Goal: Task Accomplishment & Management: Use online tool/utility

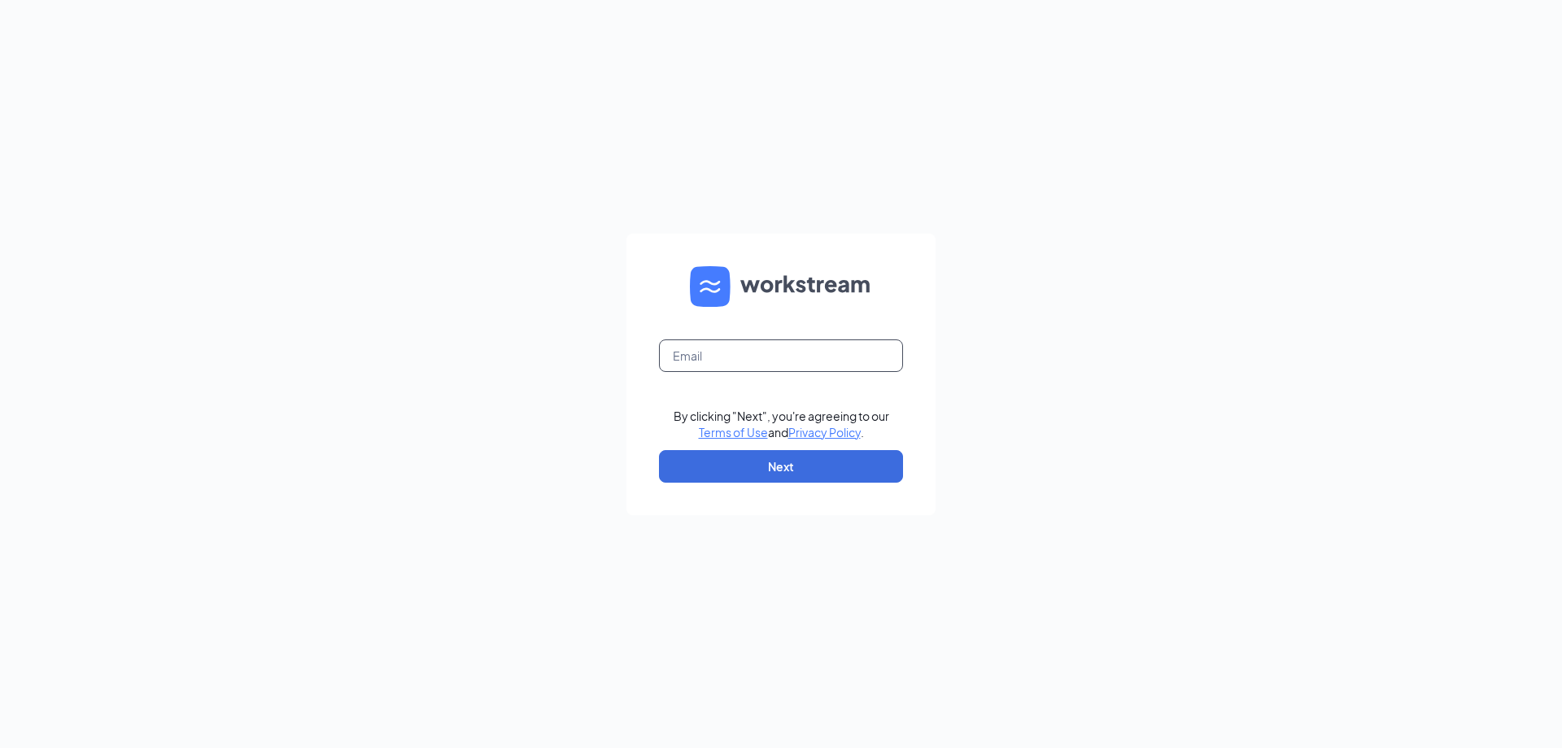
click at [743, 367] on input "text" at bounding box center [781, 355] width 244 height 33
type input "andrew.morgan390@gmail.com"
click at [858, 461] on button "Next" at bounding box center [781, 466] width 244 height 33
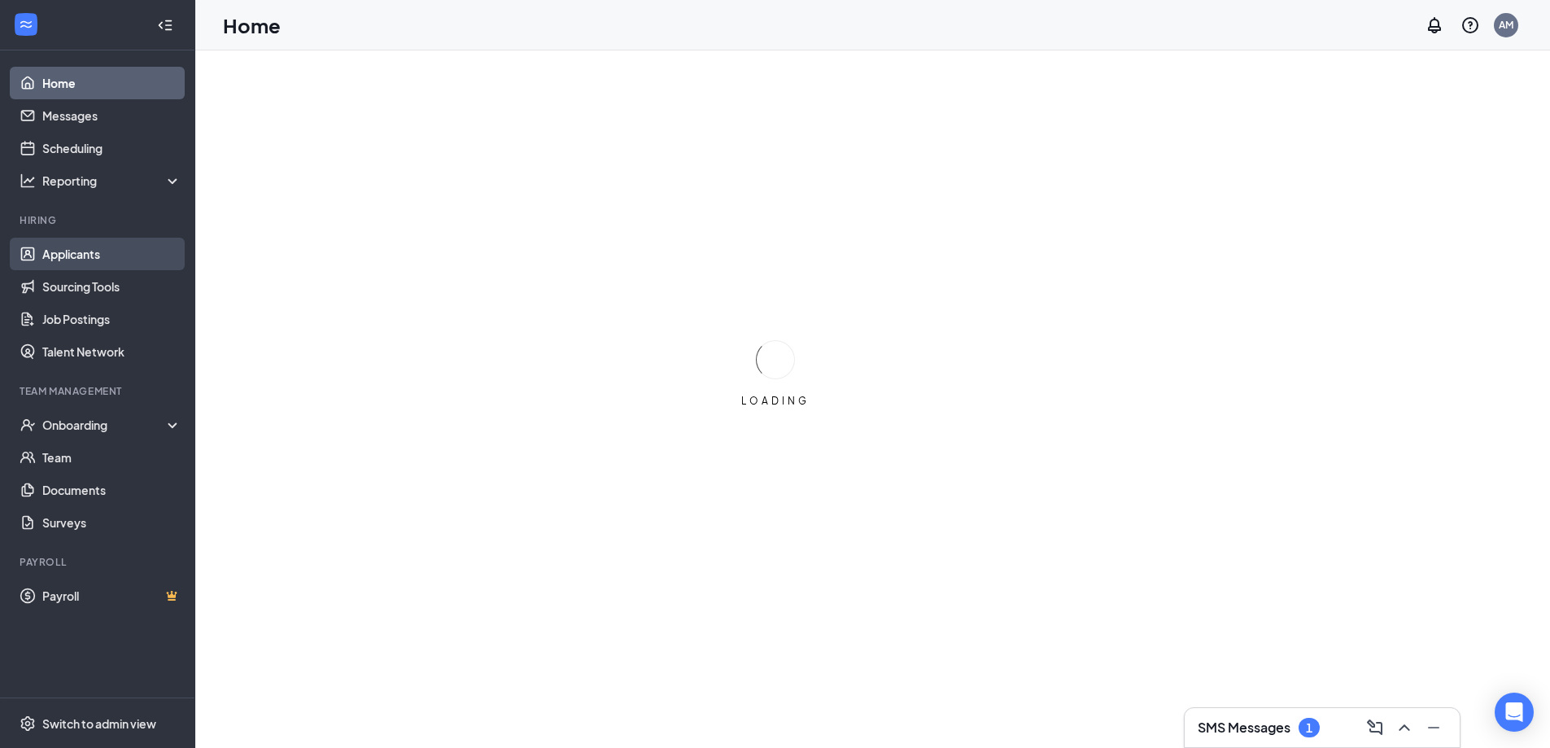
click at [157, 251] on link "Applicants" at bounding box center [111, 254] width 139 height 33
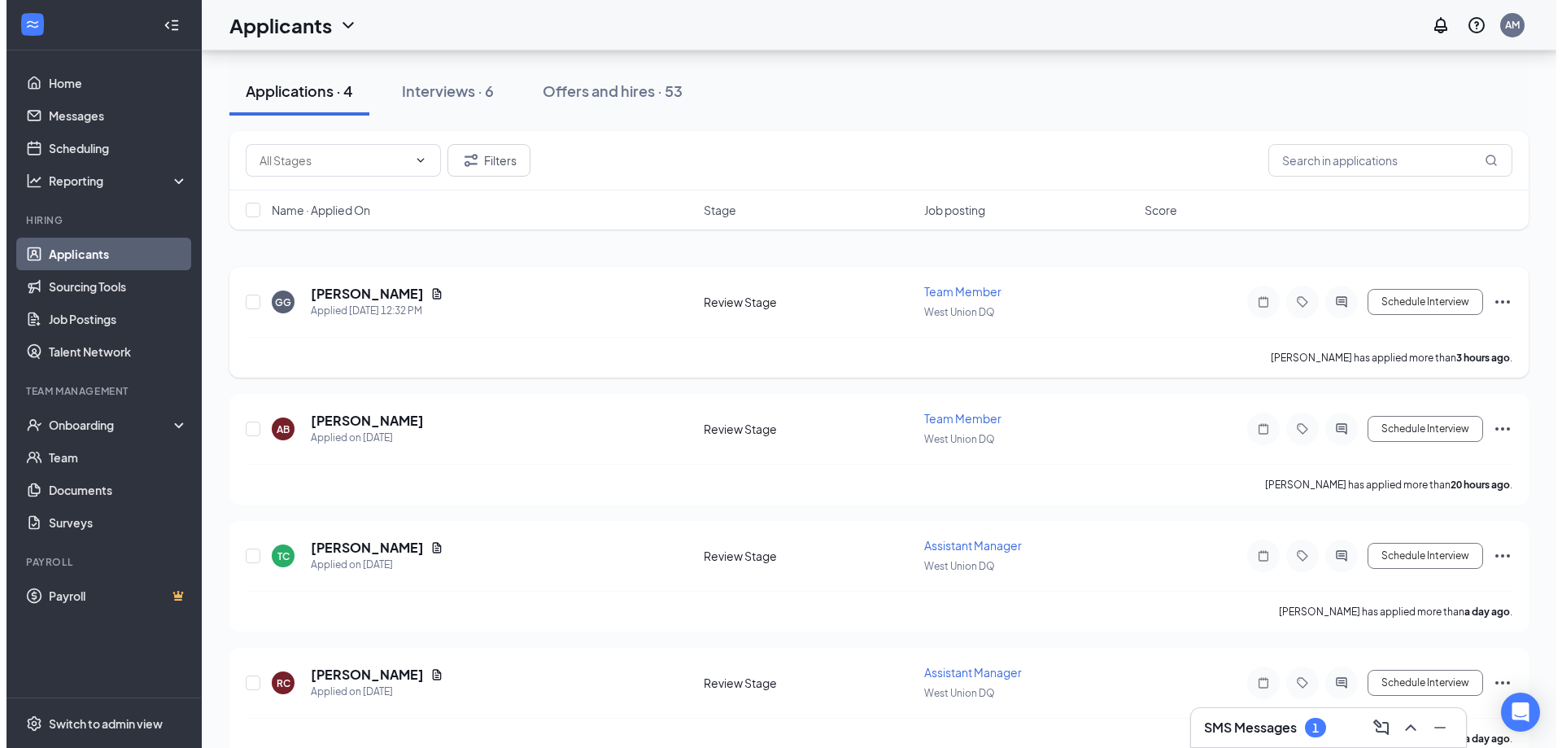
scroll to position [156, 0]
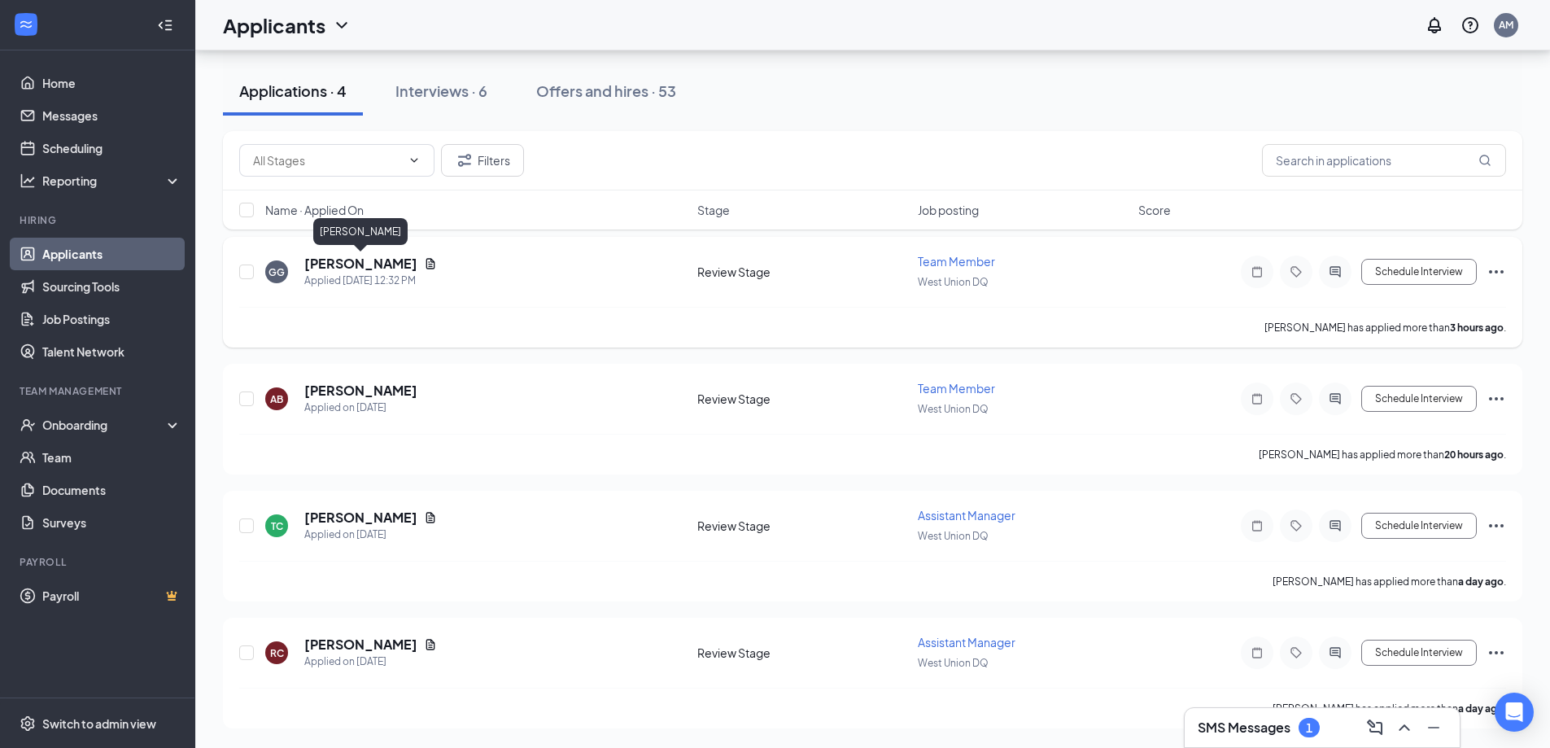
click at [393, 264] on h5 "[PERSON_NAME]" at bounding box center [360, 264] width 113 height 18
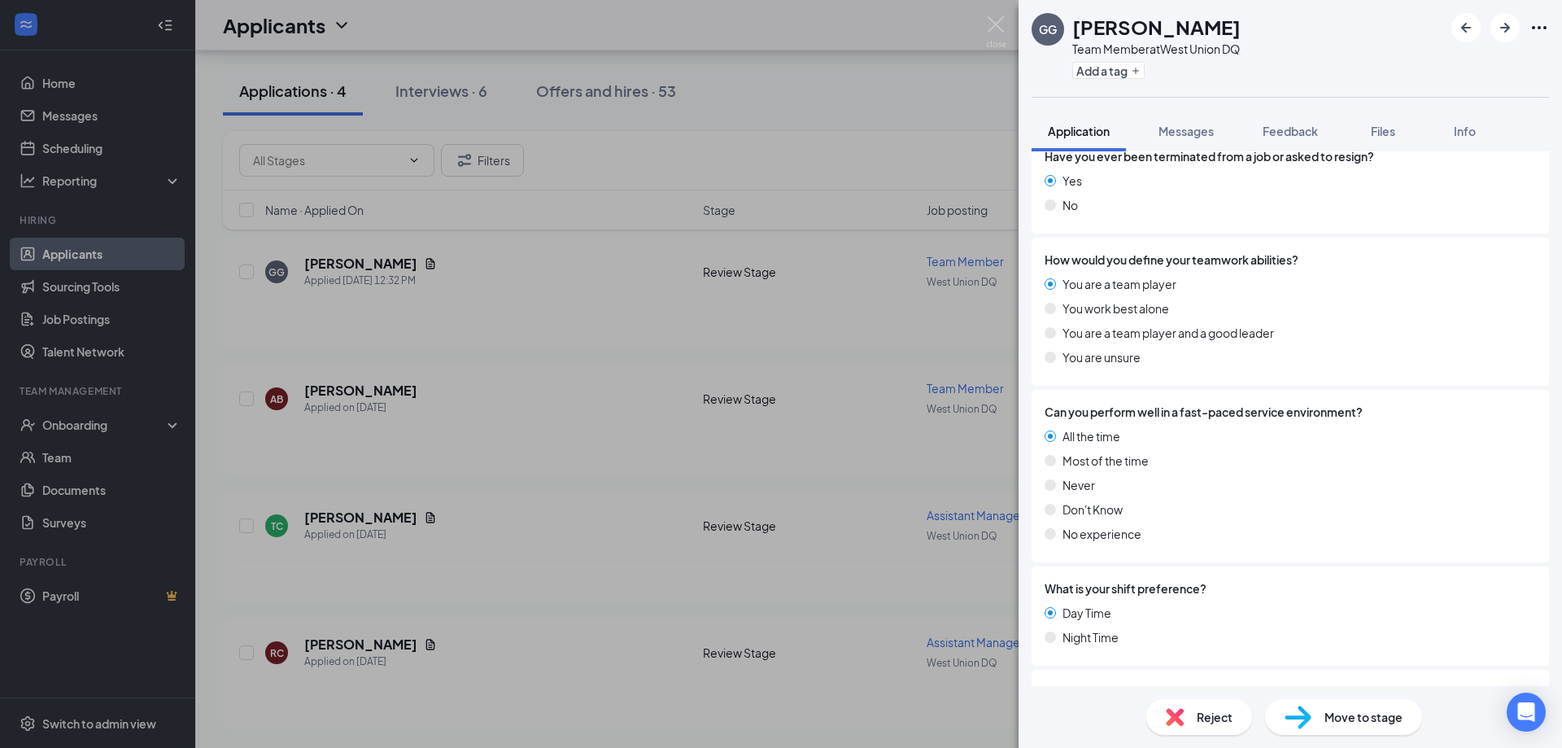
scroll to position [1190, 0]
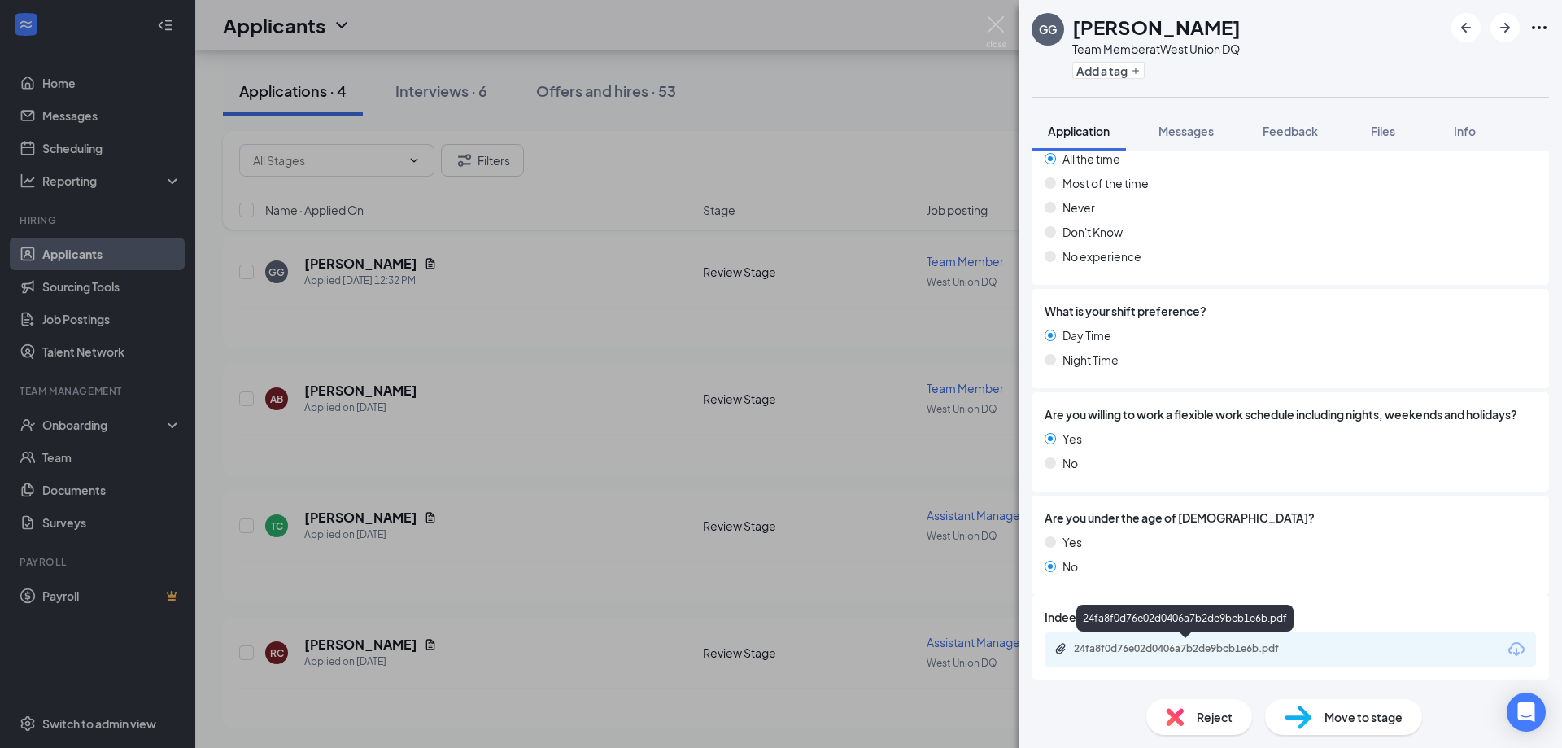
click at [1121, 645] on div "24fa8f0d76e02d0406a7b2de9bcb1e6b.pdf" at bounding box center [1188, 648] width 228 height 13
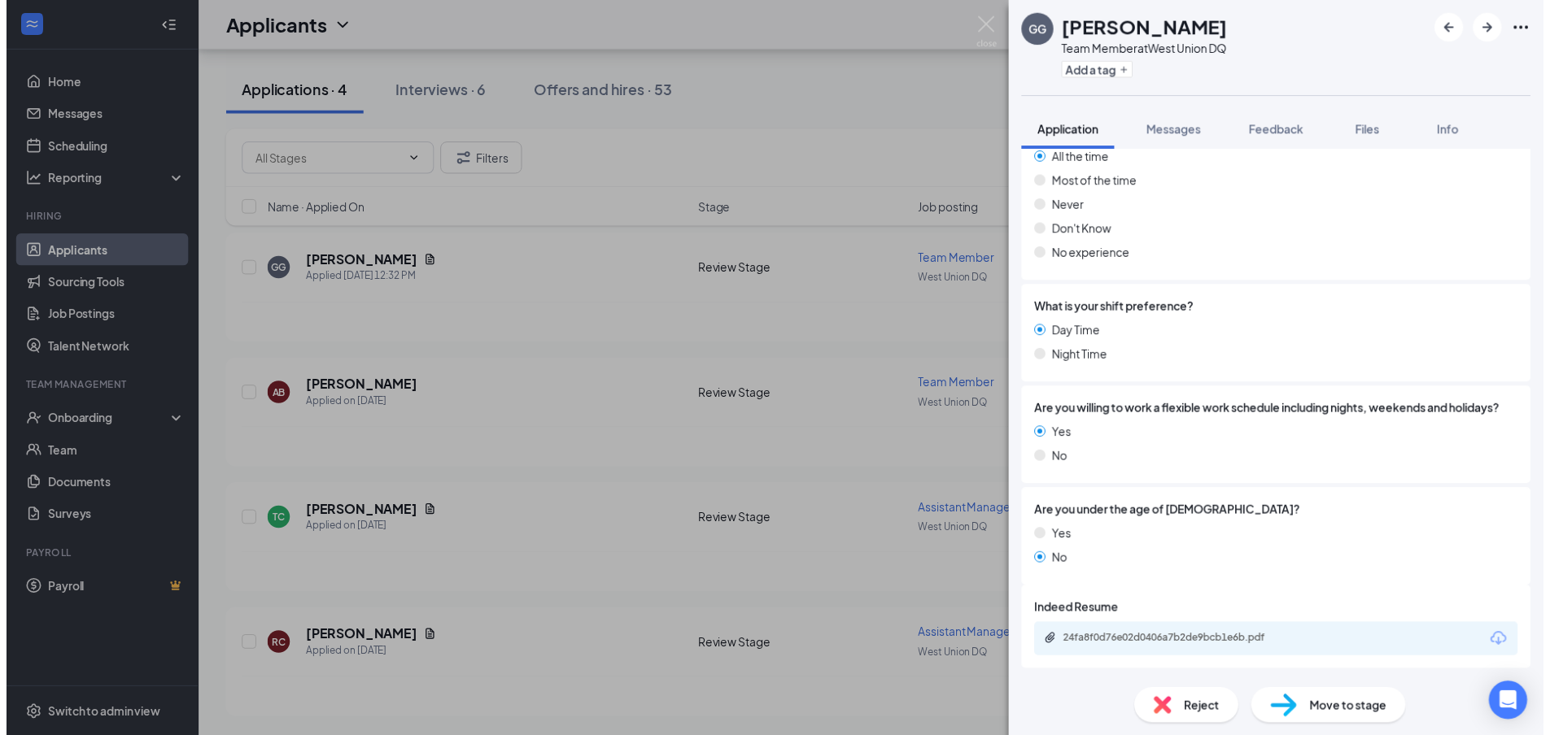
scroll to position [1184, 0]
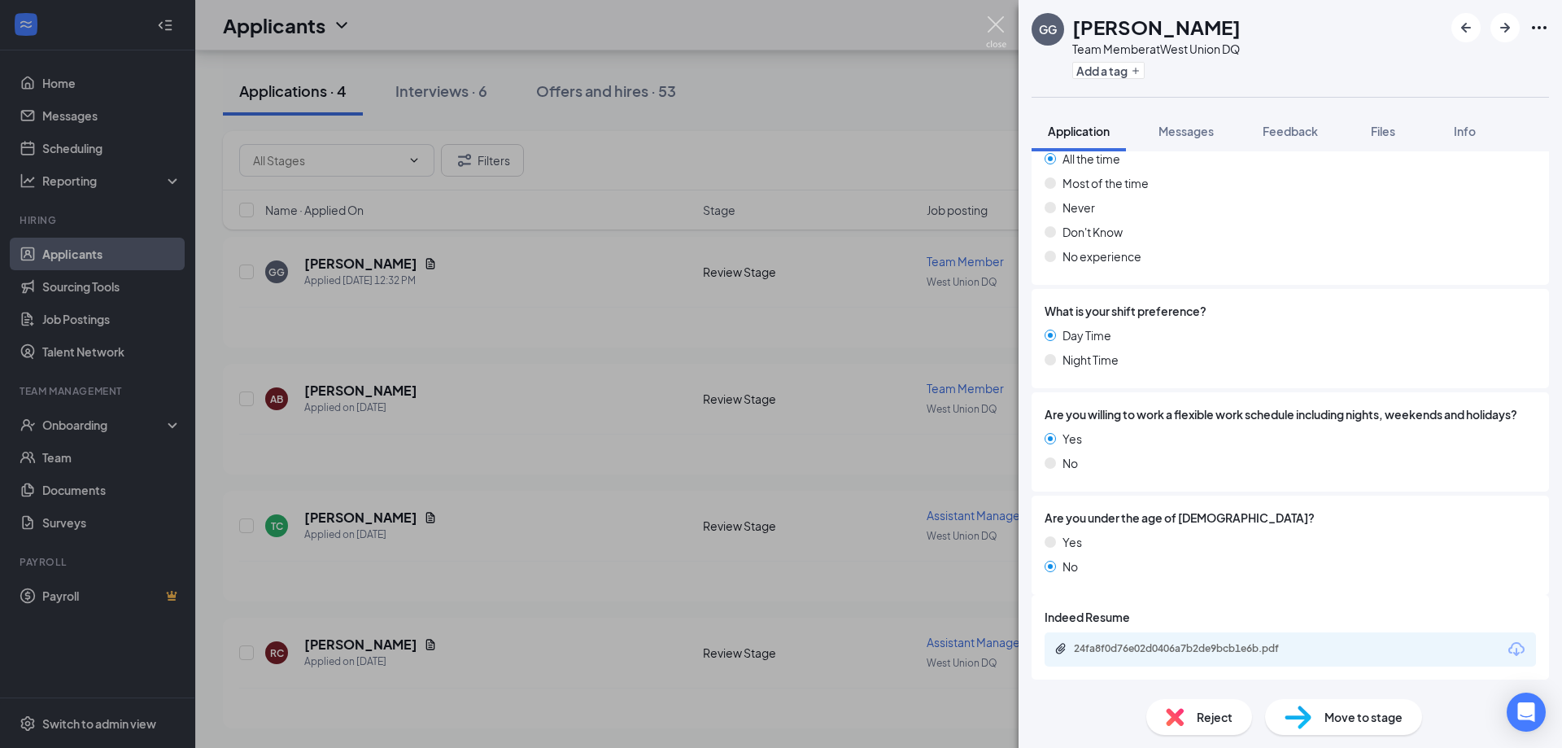
drag, startPoint x: 1003, startPoint y: 28, endPoint x: 996, endPoint y: 40, distance: 13.1
click at [1002, 28] on img at bounding box center [996, 32] width 20 height 32
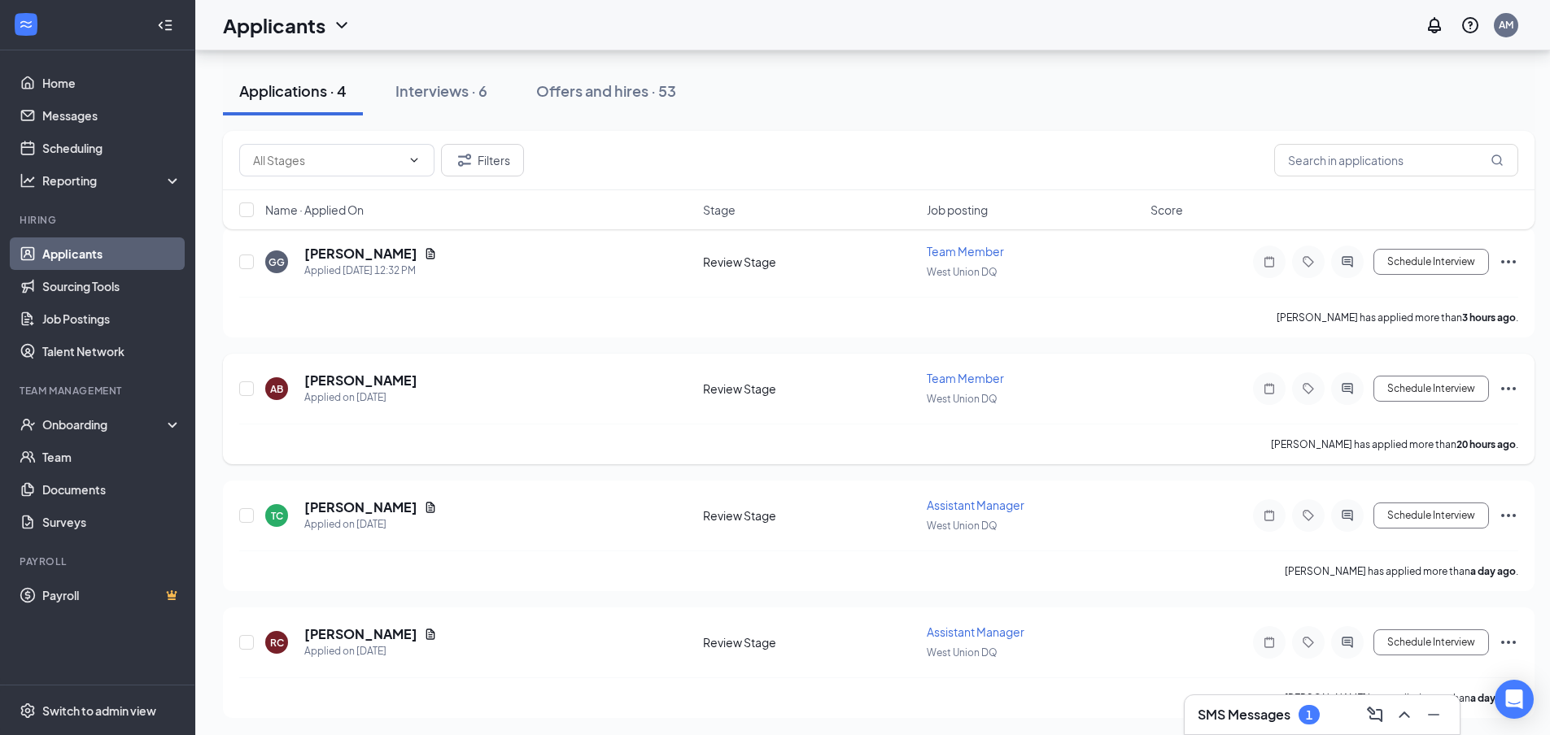
scroll to position [168, 0]
click at [424, 506] on icon "Document" at bounding box center [430, 505] width 13 height 13
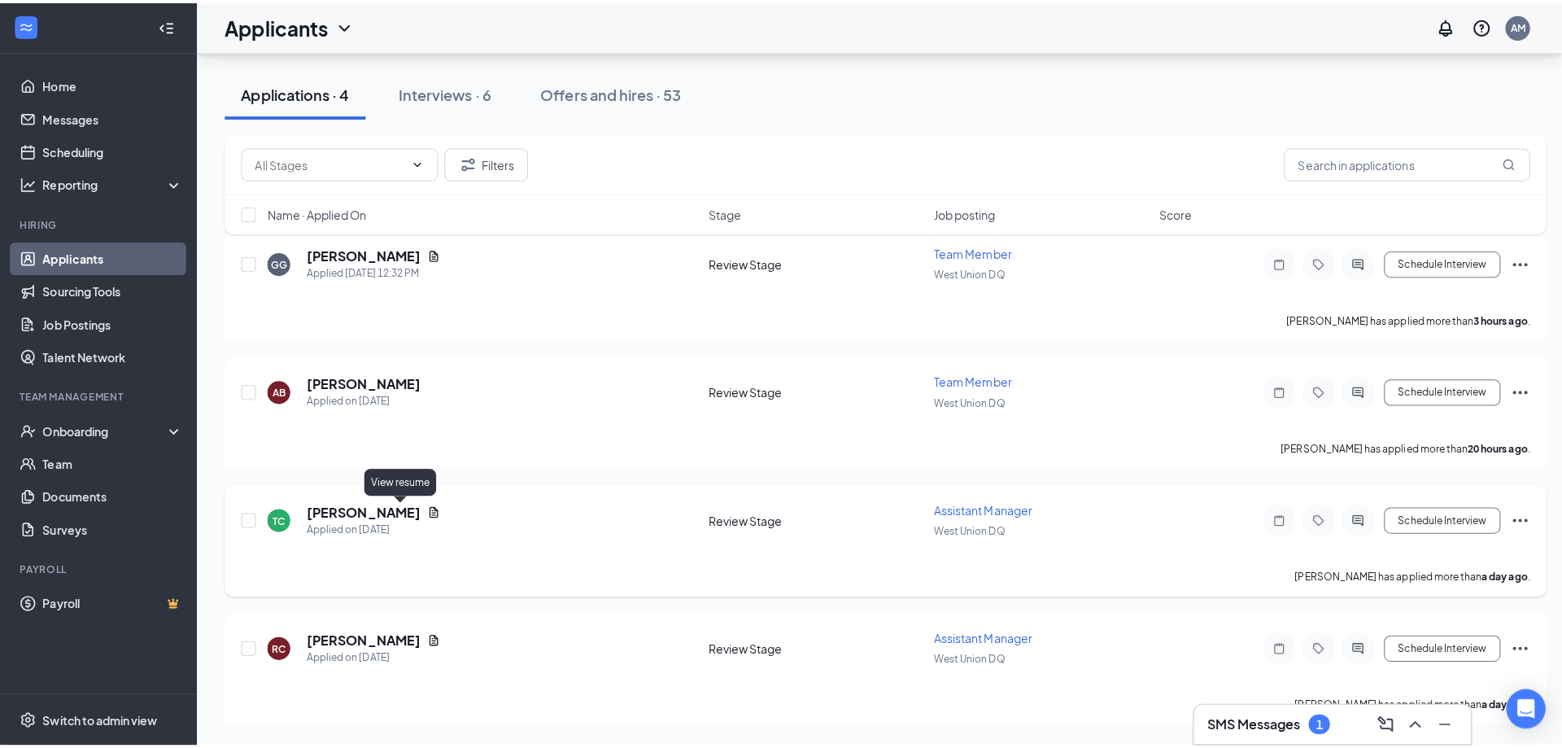
scroll to position [156, 0]
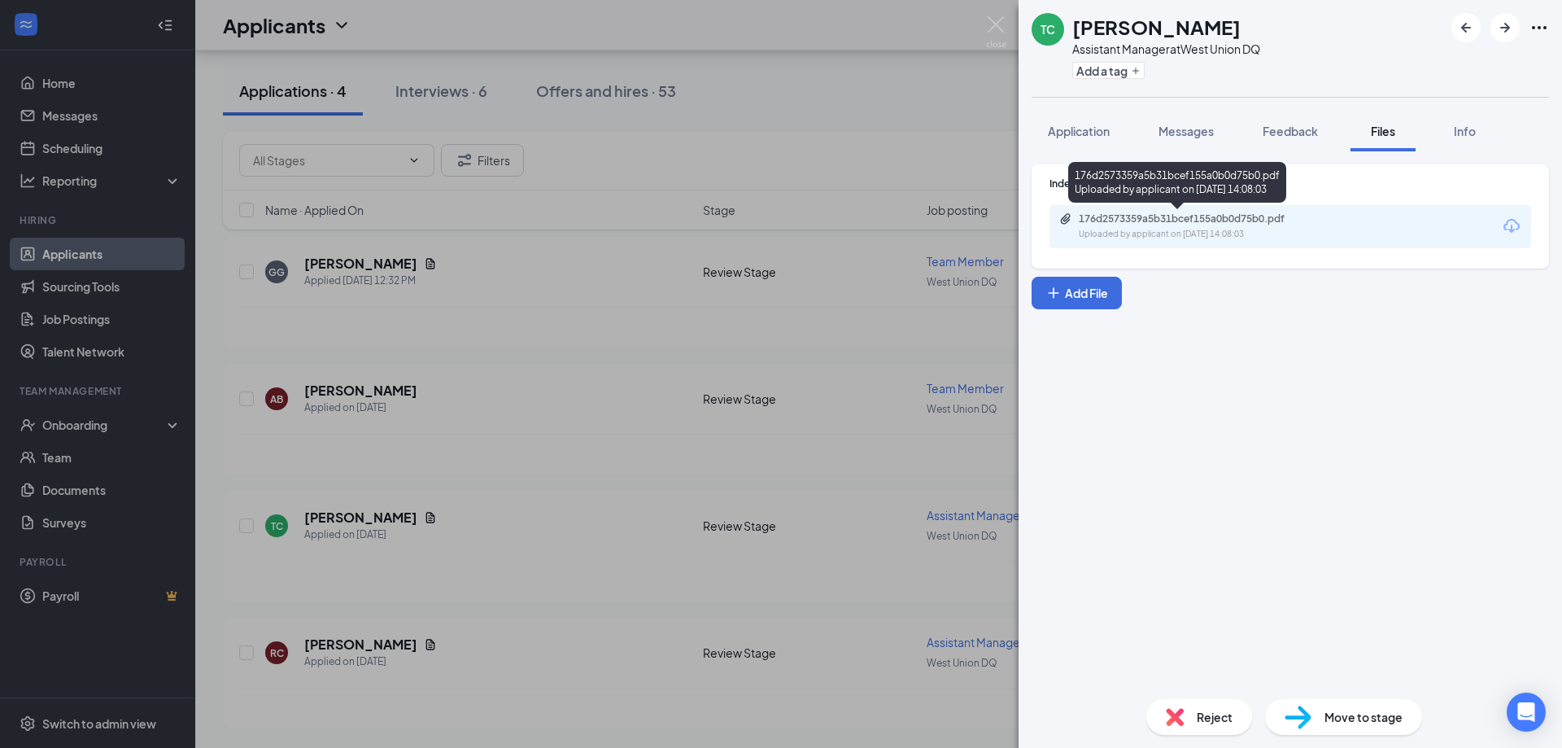
click at [1215, 223] on div "176d2573359a5b31bcef155a0b0d75b0.pdf" at bounding box center [1193, 218] width 228 height 13
click at [685, 423] on div "TC Tiffani Cozza Assistant Manager at West Union DQ Add a tag Application Messa…" at bounding box center [781, 374] width 1562 height 748
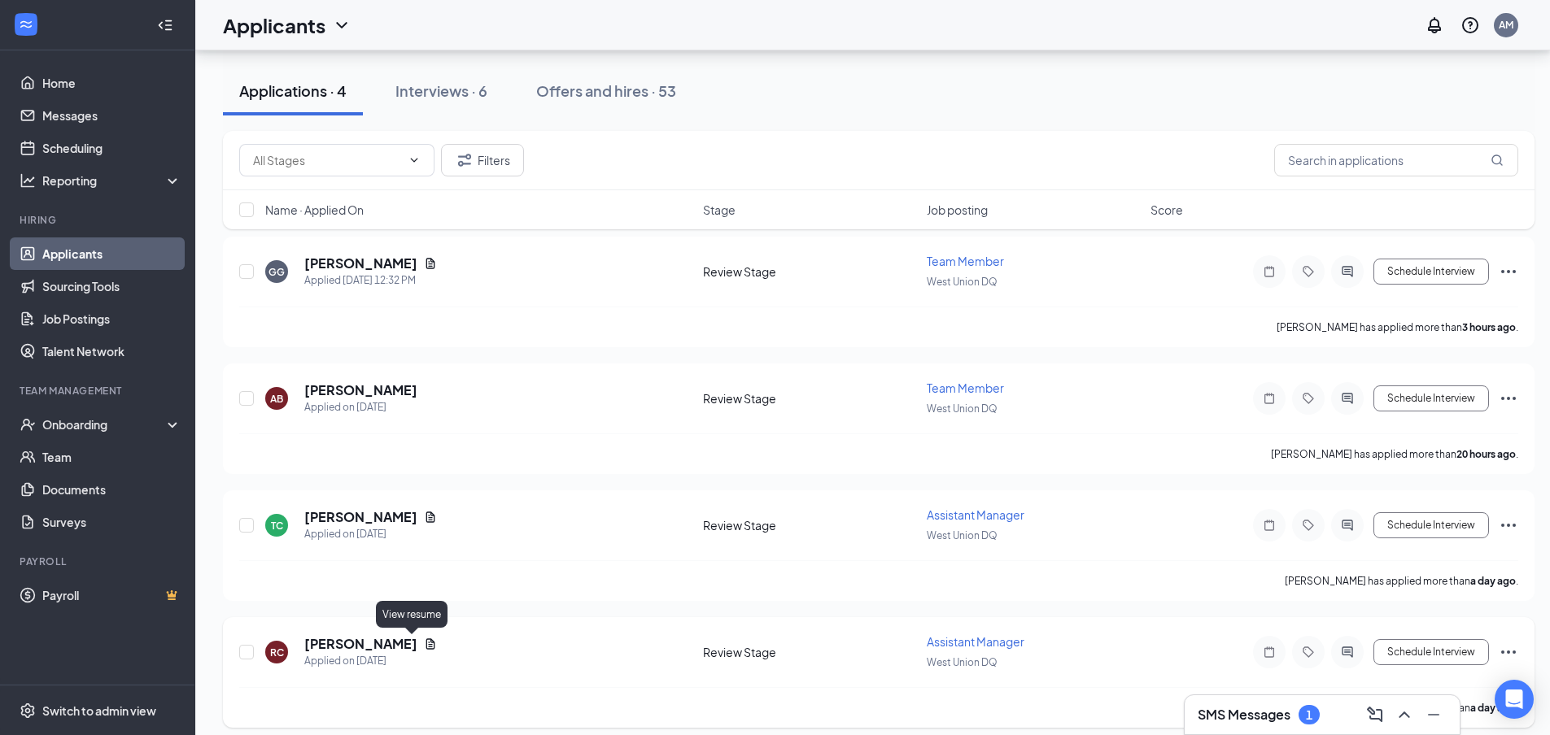
click at [424, 642] on icon "Document" at bounding box center [430, 644] width 13 height 13
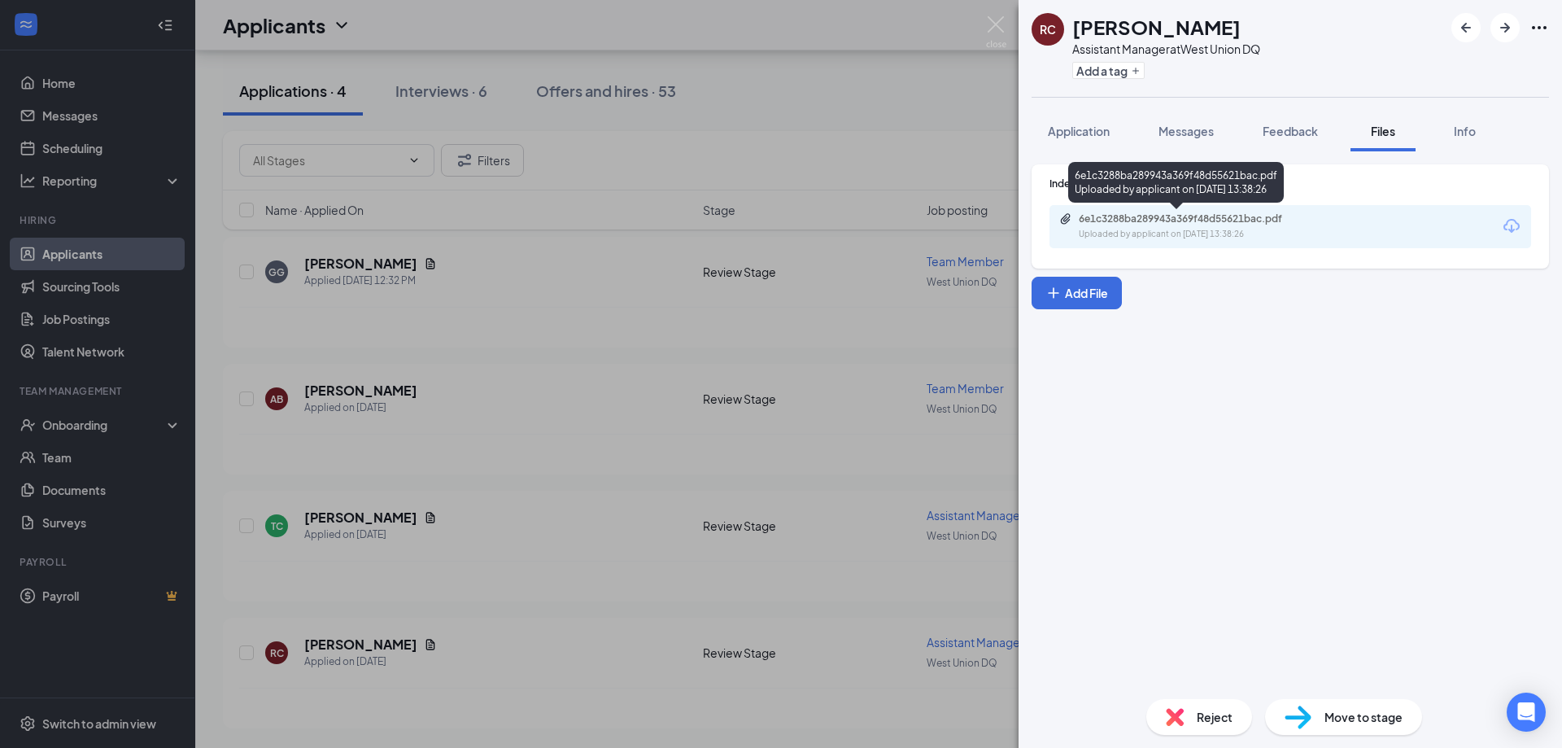
click at [1153, 225] on div "6e1c3288ba289943a369f48d55621bac.pdf Uploaded by applicant on Oct 14, 2025 at 1…" at bounding box center [1191, 226] width 264 height 28
